Goal: Communication & Community: Share content

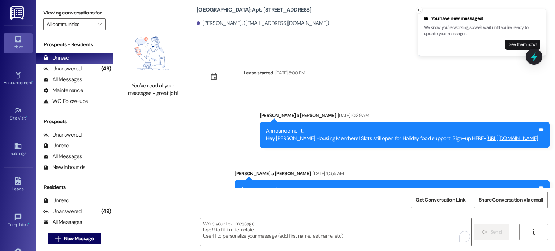
scroll to position [21970, 0]
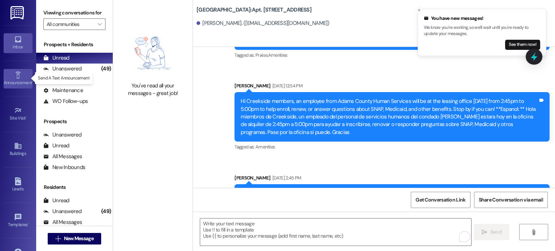
click at [15, 81] on div "Announcement •" at bounding box center [18, 82] width 36 height 7
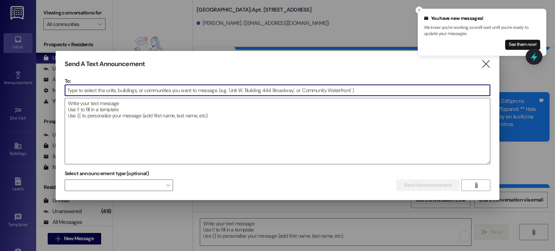
click at [77, 88] on input at bounding box center [278, 90] width 426 height 11
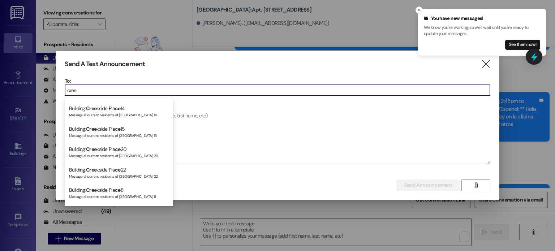
scroll to position [217, 0]
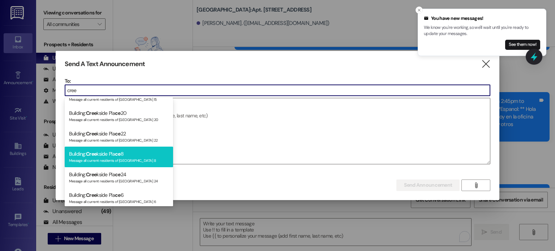
type input "cree"
click at [95, 155] on span "Cree" at bounding box center [91, 154] width 10 height 7
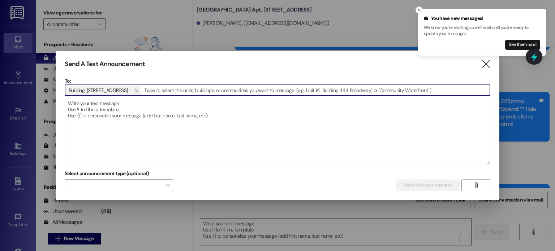
click at [88, 109] on textarea at bounding box center [278, 131] width 426 height 66
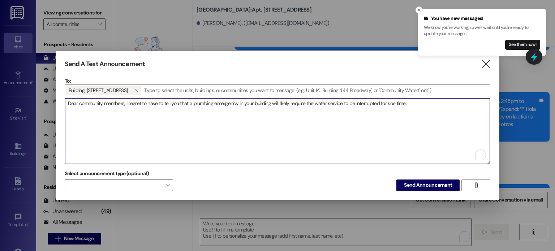
click at [394, 104] on textarea "Dear community members, I regret to have to tell you that a plumbing emergency …" at bounding box center [278, 131] width 426 height 66
click at [412, 102] on textarea "Dear community members, I regret to have to tell you that a plumbing emergency …" at bounding box center [278, 131] width 426 height 66
click at [414, 103] on textarea "Dear community members, I regret to have to tell you that a plumbing emergency …" at bounding box center [278, 131] width 426 height 66
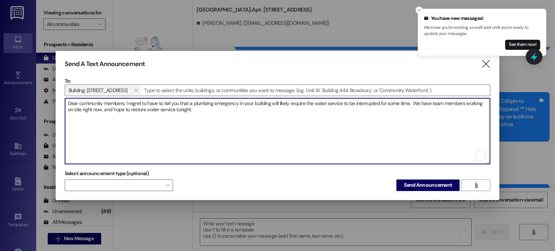
click at [176, 110] on textarea "Dear community members, I regret to have to tell you that a plumbing emergency …" at bounding box center [278, 131] width 426 height 66
drag, startPoint x: 114, startPoint y: 110, endPoint x: 129, endPoint y: 110, distance: 15.6
click at [129, 110] on textarea "Dear community members, I regret to have to tell you that a plumbing emergency …" at bounding box center [278, 131] width 426 height 66
drag, startPoint x: 172, startPoint y: 110, endPoint x: 182, endPoint y: 111, distance: 9.5
click at [182, 111] on textarea "Dear community members, I regret to have to tell you that a plumbing emergency …" at bounding box center [278, 131] width 426 height 66
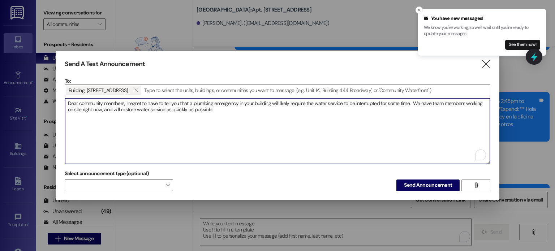
click at [218, 107] on textarea "Dear community members, I regret to have to tell you that a plumbing emergency …" at bounding box center [278, 131] width 426 height 66
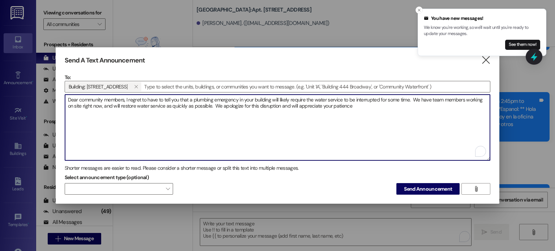
click at [298, 106] on textarea "Dear community members, I regret to have to tell you that a plumbing emergency …" at bounding box center [278, 128] width 426 height 66
click at [342, 105] on textarea "Dear community members, I regret to have to tell you that a plumbing emergency …" at bounding box center [278, 128] width 426 height 66
click at [343, 105] on textarea "Dear community members, I regret to have to tell you that a plumbing emergency …" at bounding box center [278, 128] width 426 height 66
type textarea "Dear community members, I regret to have to tell you that a plumbing emergency …"
click at [438, 188] on span "Send Announcement" at bounding box center [428, 190] width 48 height 8
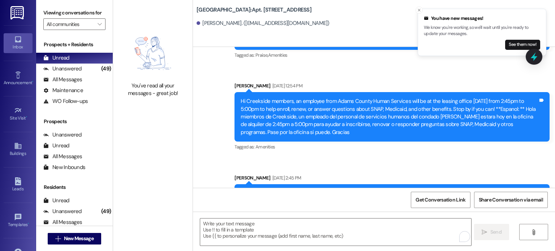
click at [16, 36] on icon at bounding box center [18, 39] width 8 height 8
click at [53, 24] on input "All communities" at bounding box center [70, 24] width 47 height 12
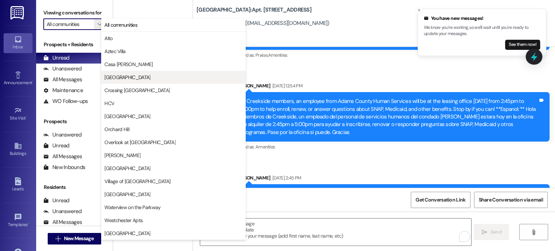
click at [128, 75] on span "[GEOGRAPHIC_DATA]" at bounding box center [128, 77] width 46 height 7
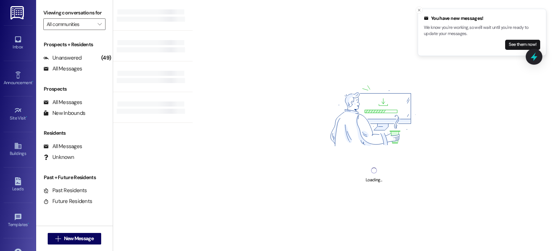
type input "[GEOGRAPHIC_DATA]"
